Goal: Transaction & Acquisition: Subscribe to service/newsletter

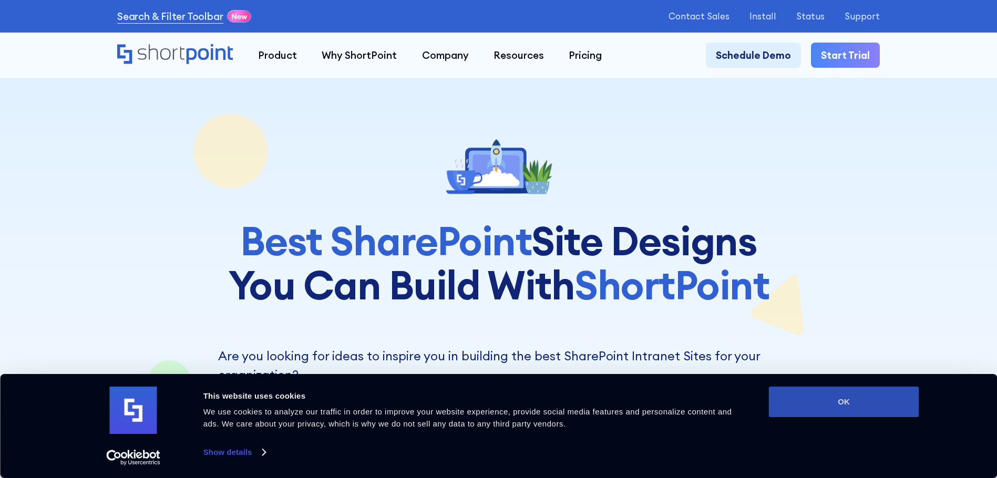
click at [850, 414] on button "OK" at bounding box center [844, 402] width 150 height 30
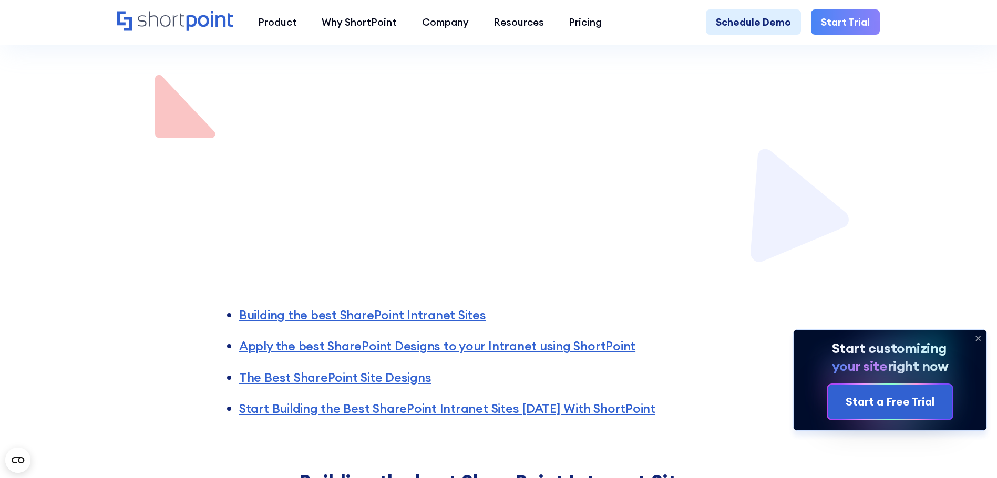
scroll to position [710, 0]
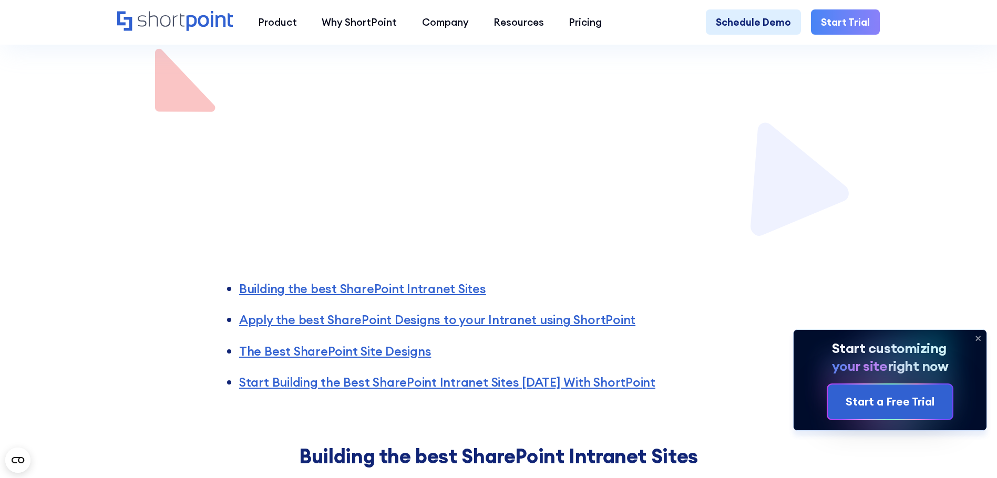
click at [976, 334] on icon at bounding box center [978, 338] width 17 height 17
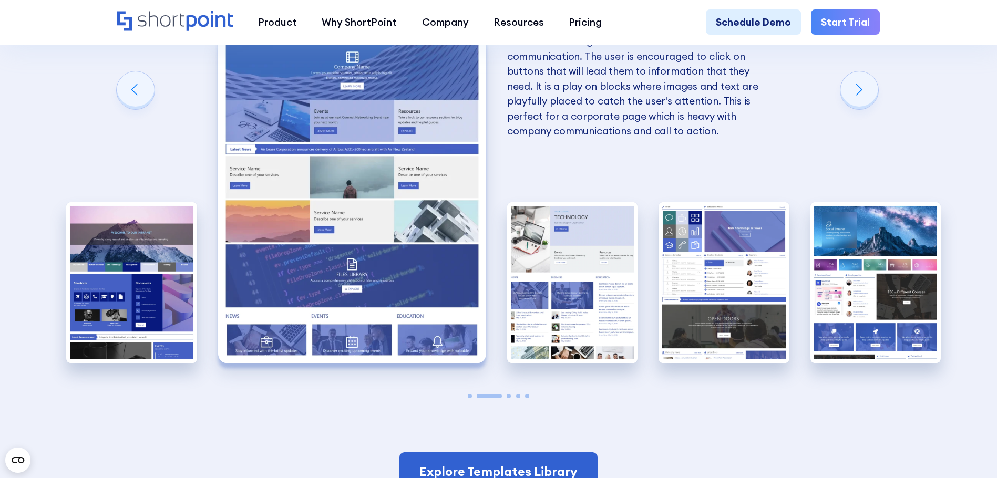
scroll to position [2570, 0]
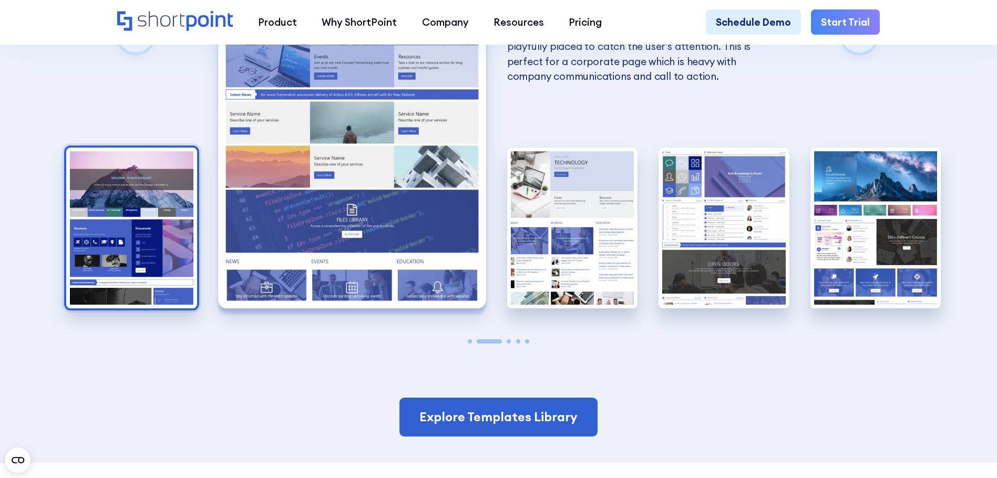
click at [119, 235] on img "1 / 5" at bounding box center [131, 228] width 131 height 160
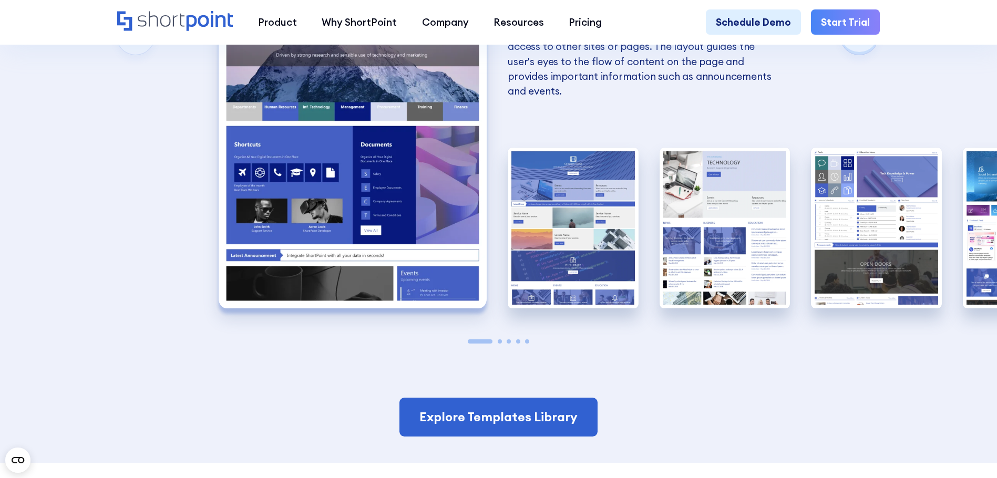
click at [437, 168] on img "1 / 5" at bounding box center [353, 143] width 268 height 329
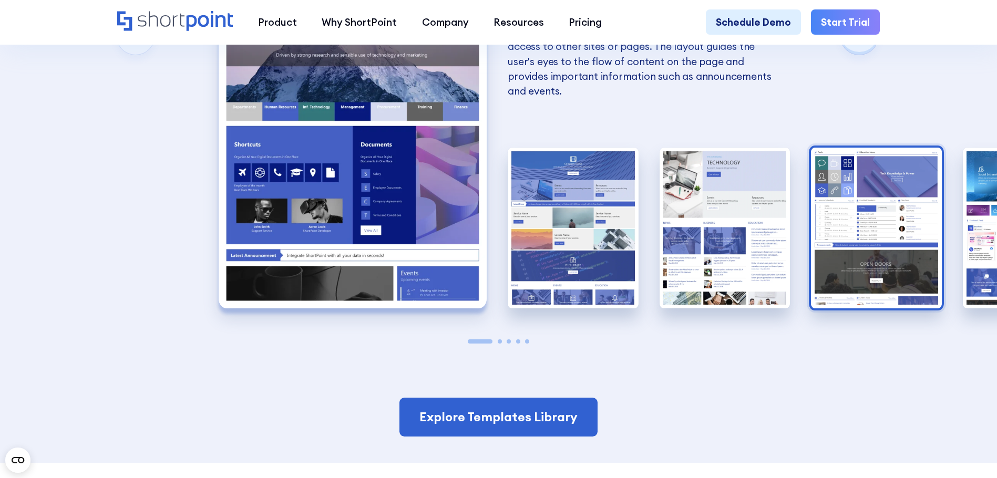
drag, startPoint x: 902, startPoint y: 232, endPoint x: 904, endPoint y: 225, distance: 7.1
click at [904, 225] on img "4 / 5" at bounding box center [876, 228] width 131 height 160
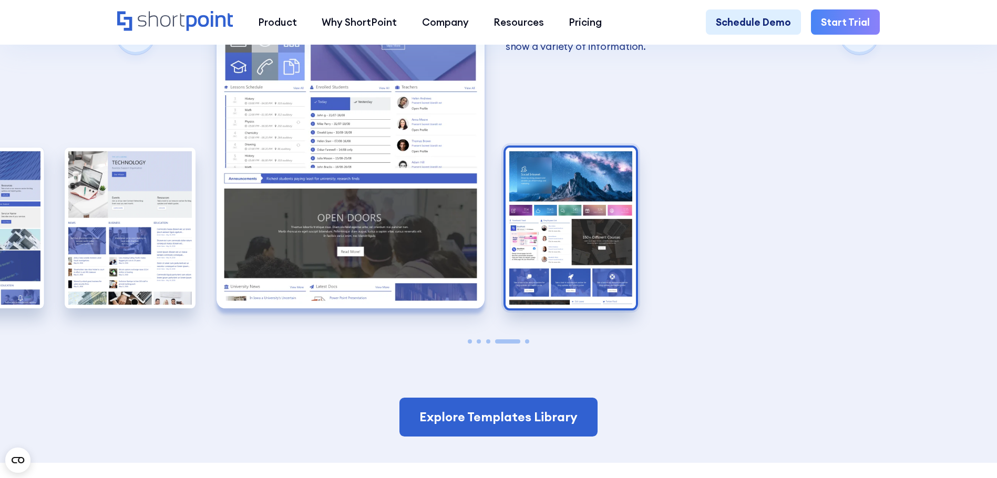
click at [557, 221] on img "5 / 5" at bounding box center [571, 228] width 131 height 160
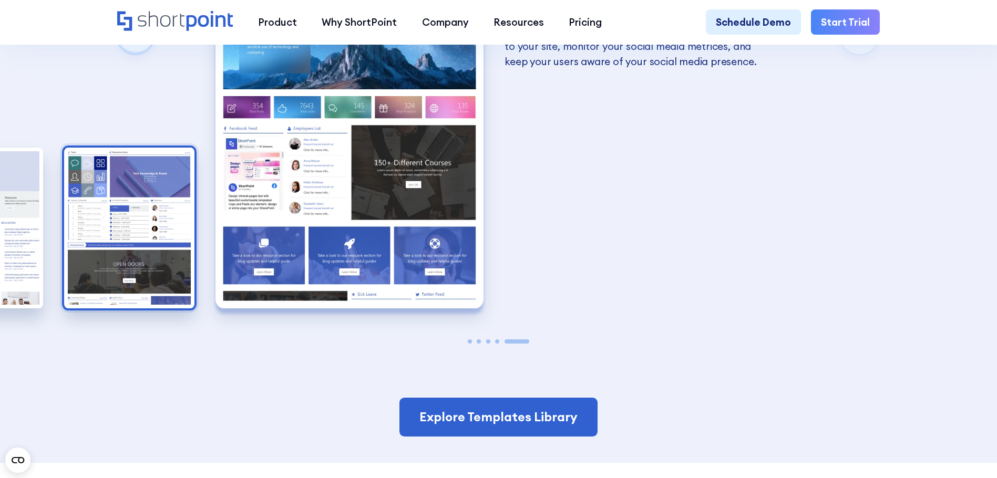
click at [153, 250] on img "4 / 5" at bounding box center [129, 228] width 131 height 160
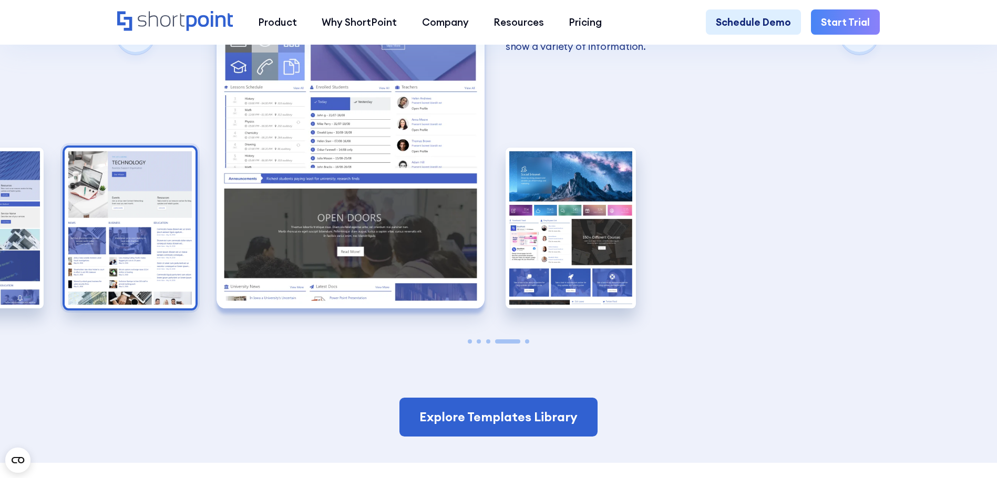
click at [138, 243] on img "3 / 5" at bounding box center [130, 228] width 131 height 160
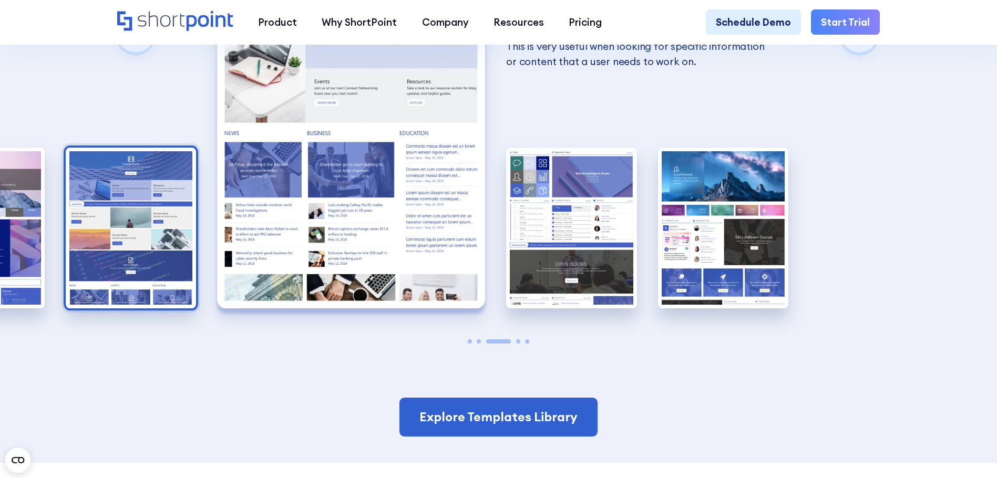
drag, startPoint x: 196, startPoint y: 234, endPoint x: 191, endPoint y: 233, distance: 5.4
click at [191, 233] on img "2 / 5" at bounding box center [131, 228] width 131 height 160
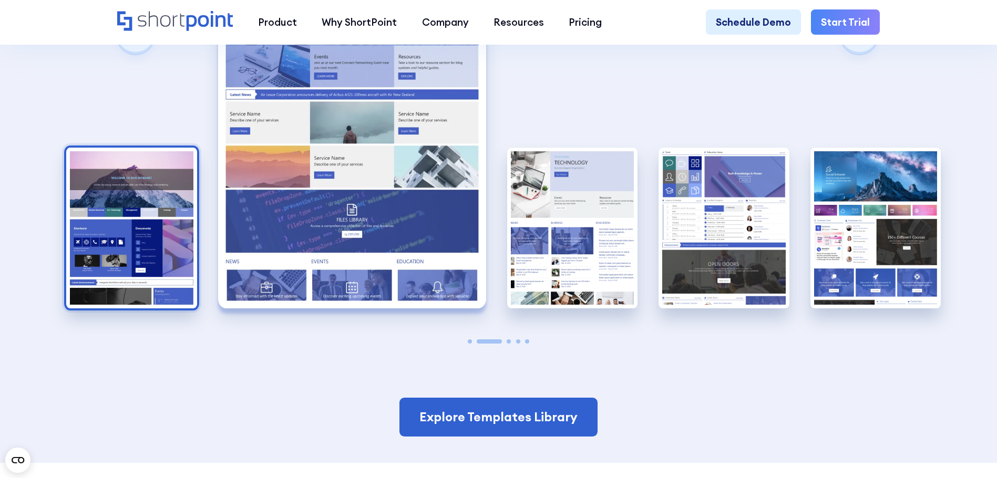
click at [83, 229] on img "1 / 5" at bounding box center [131, 228] width 131 height 160
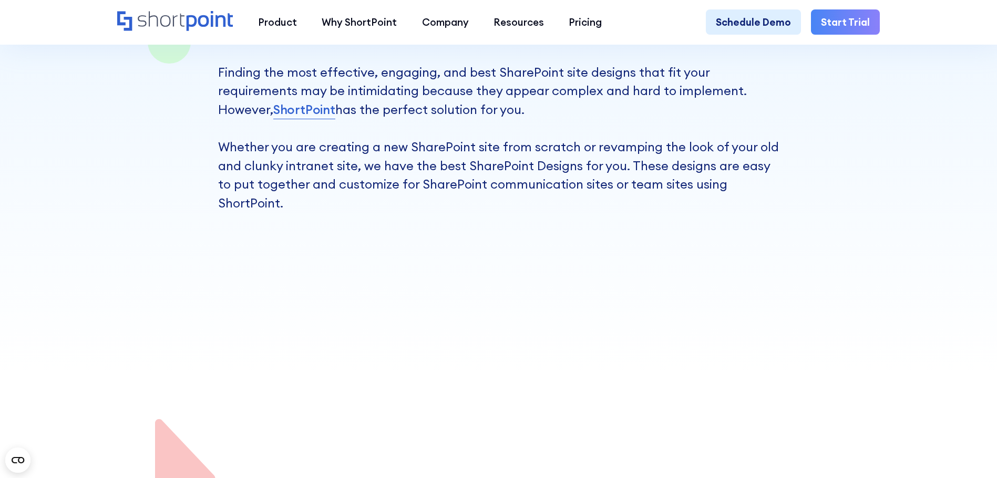
scroll to position [0, 0]
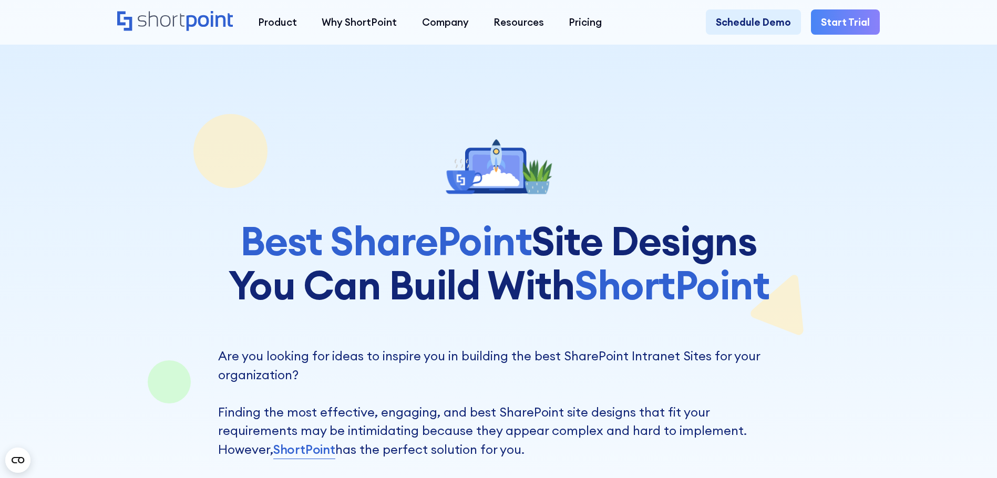
click at [844, 25] on link "Start Trial" at bounding box center [845, 21] width 69 height 25
